Goal: Navigation & Orientation: Go to known website

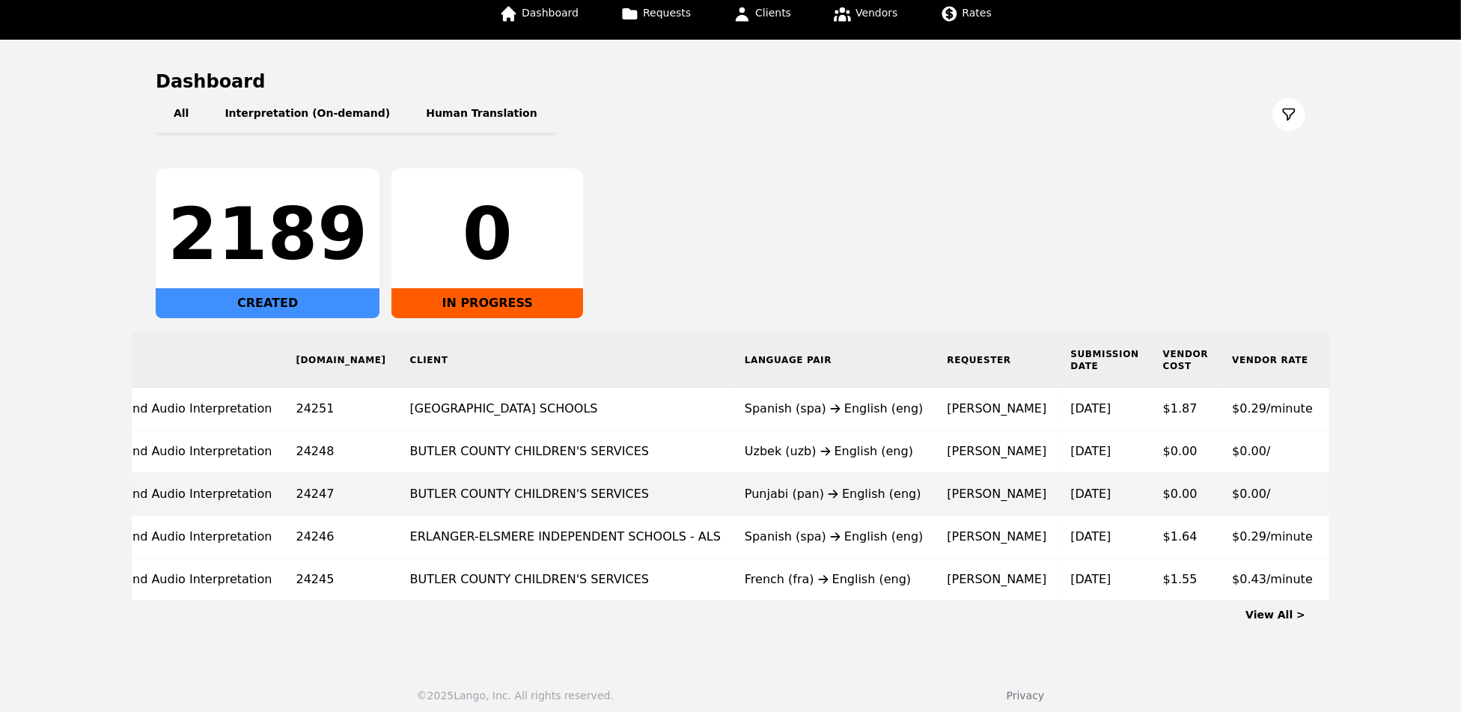
scroll to position [0, 94]
